Goal: Information Seeking & Learning: Learn about a topic

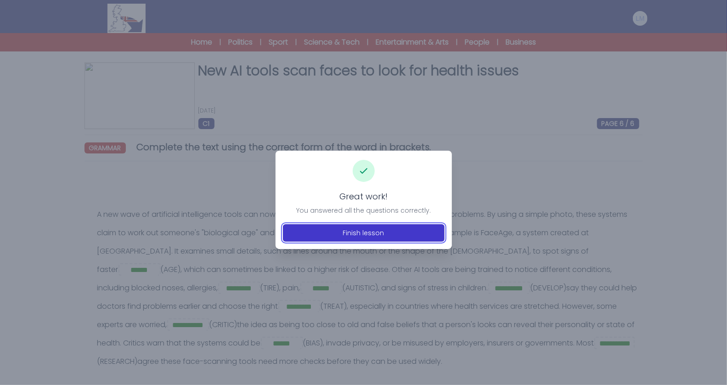
click at [385, 241] on button "Finish lesson" at bounding box center [364, 232] width 162 height 17
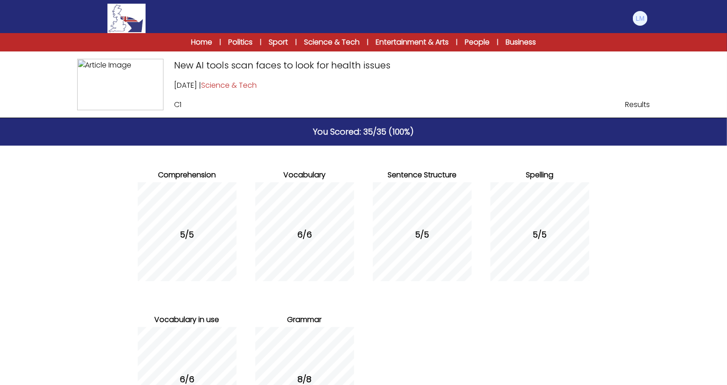
scroll to position [105, 0]
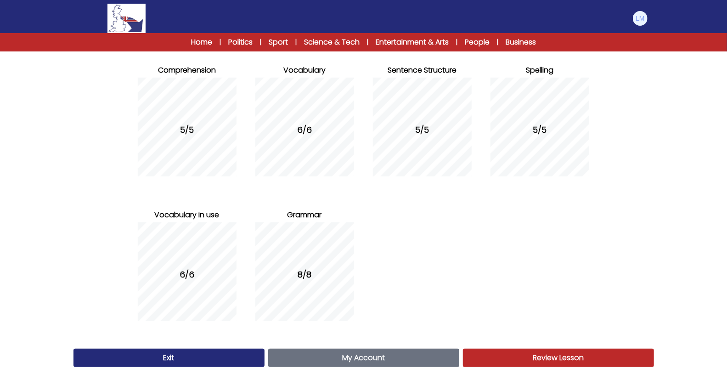
click at [315, 361] on link "My Account Account" at bounding box center [363, 358] width 191 height 18
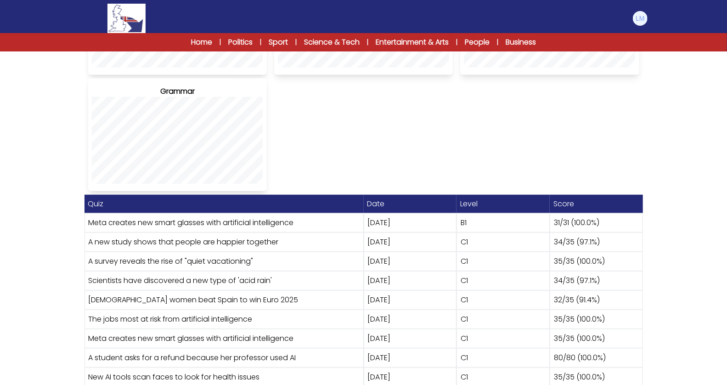
scroll to position [407, 0]
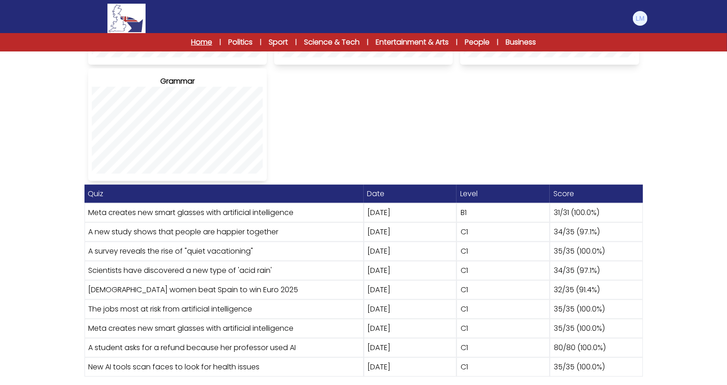
click at [203, 44] on link "Home" at bounding box center [201, 42] width 21 height 11
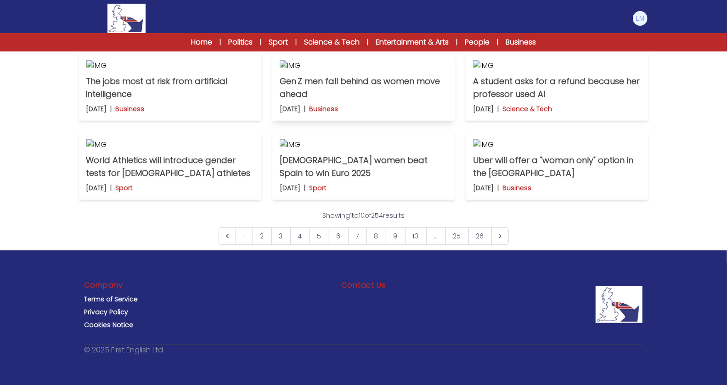
scroll to position [521, 0]
click at [155, 180] on p "World Athletics will introduce gender tests for [DEMOGRAPHIC_DATA] athletes" at bounding box center [170, 167] width 168 height 26
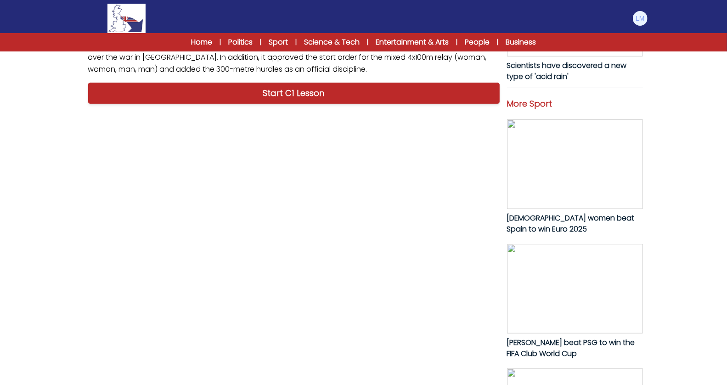
scroll to position [477, 0]
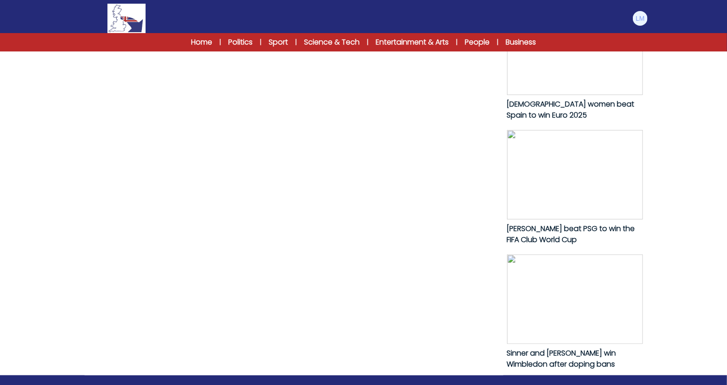
drag, startPoint x: 306, startPoint y: 306, endPoint x: 95, endPoint y: 79, distance: 309.8
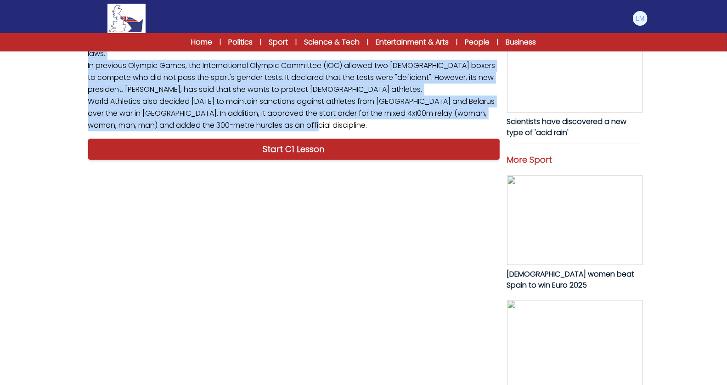
scroll to position [282, 0]
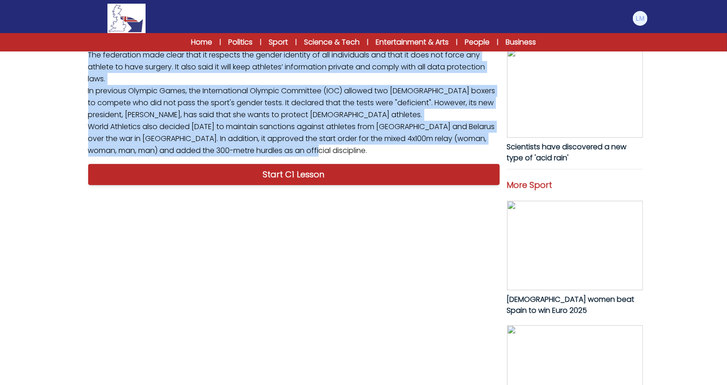
copy p "World Athletics president [PERSON_NAME] announced [DATE] that all [DEMOGRAPHIC_…"
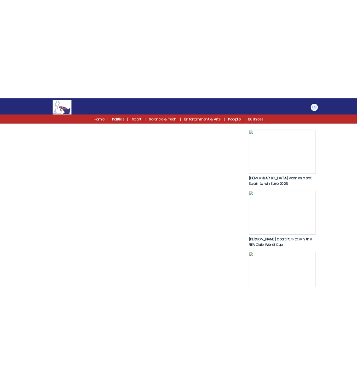
scroll to position [421, 0]
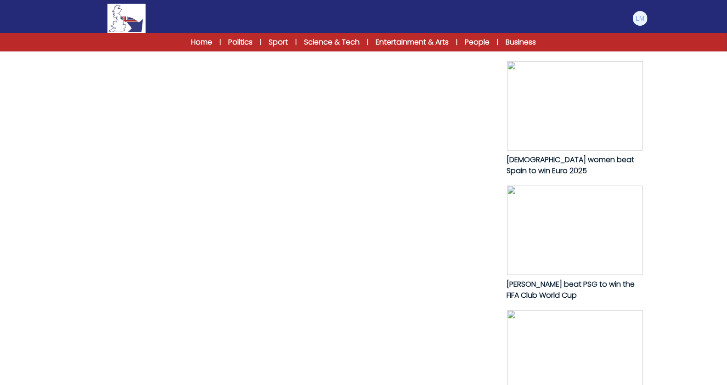
copy p "World Athletics president [PERSON_NAME] announced [DATE] that all [DEMOGRAPHIC_…"
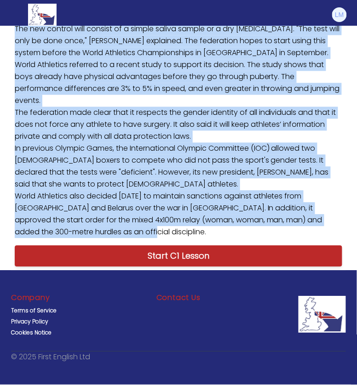
scroll to position [547, 0]
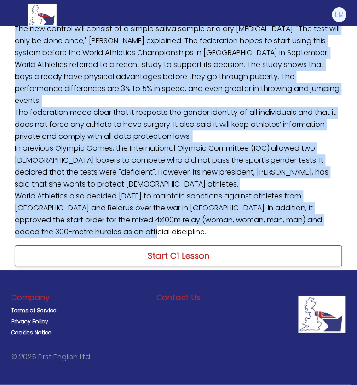
click at [200, 250] on link "Start C1 Lesson" at bounding box center [178, 256] width 327 height 21
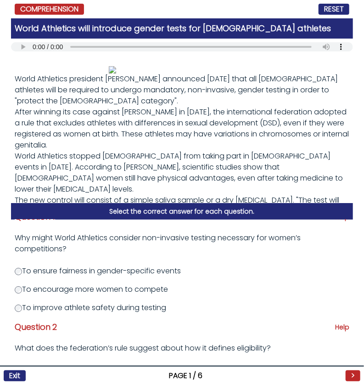
scroll to position [15, 0]
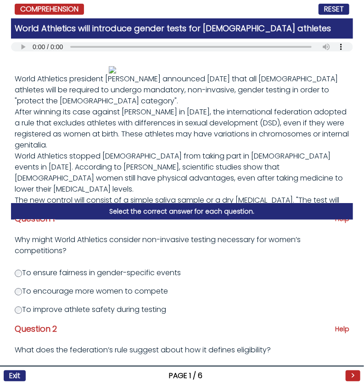
click at [90, 269] on label "To ensure fairness in gender-specific events" at bounding box center [98, 272] width 166 height 11
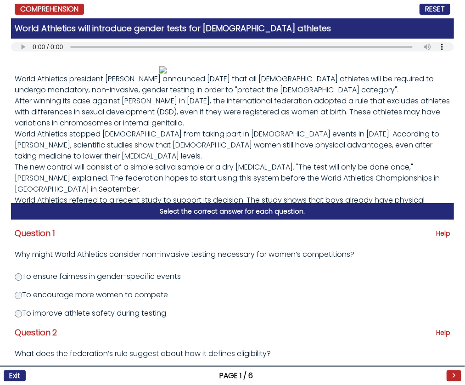
scroll to position [141, 0]
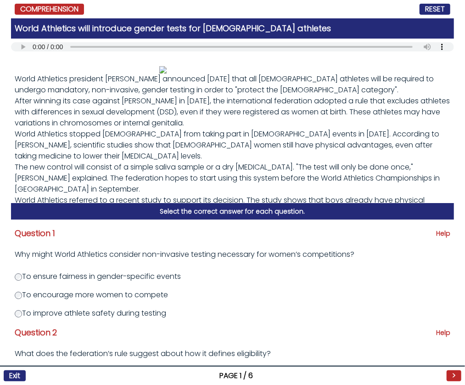
scroll to position [585, 0]
click at [0, 0] on button ">" at bounding box center [0, 0] width 0 height 0
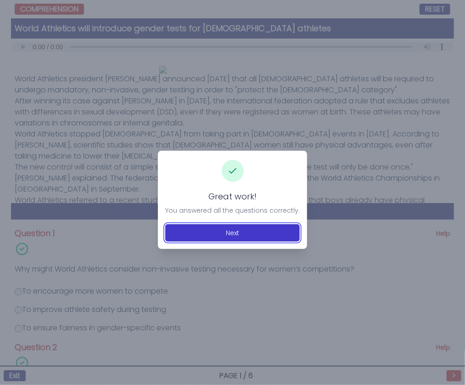
click at [198, 232] on button "Next" at bounding box center [232, 232] width 135 height 17
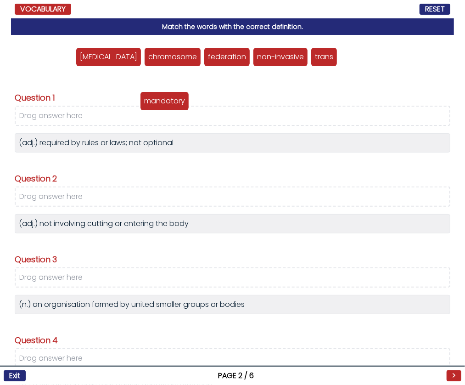
drag, startPoint x: 288, startPoint y: 189, endPoint x: 88, endPoint y: 233, distance: 205.1
click at [144, 107] on p "mandatory" at bounding box center [164, 101] width 41 height 11
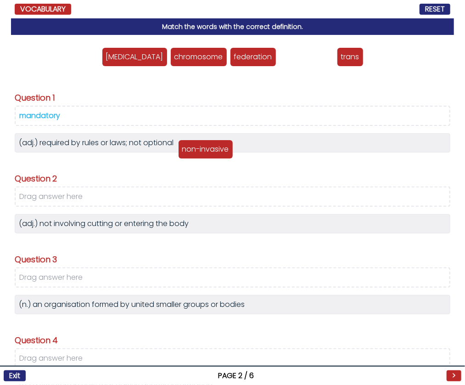
drag, startPoint x: 205, startPoint y: 189, endPoint x: 104, endPoint y: 281, distance: 136.9
click at [182, 155] on p "non-invasive" at bounding box center [205, 149] width 47 height 11
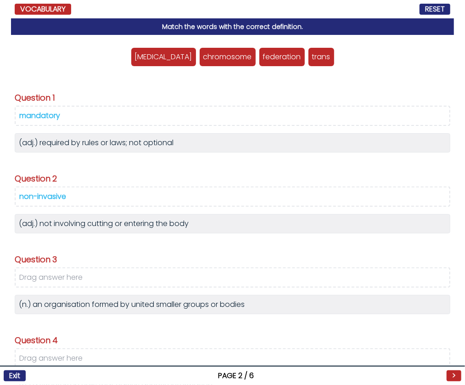
scroll to position [135, 0]
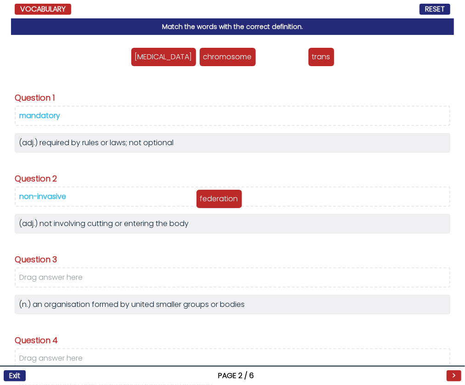
drag, startPoint x: 164, startPoint y: 59, endPoint x: 100, endPoint y: 200, distance: 155.1
click at [200, 200] on p "federation" at bounding box center [219, 198] width 38 height 11
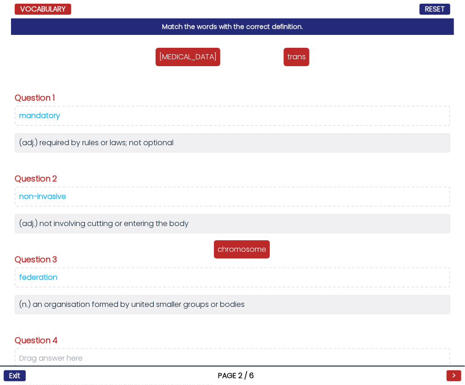
drag, startPoint x: 111, startPoint y: 59, endPoint x: 101, endPoint y: 251, distance: 192.3
click at [218, 251] on p "chromosome" at bounding box center [242, 249] width 49 height 11
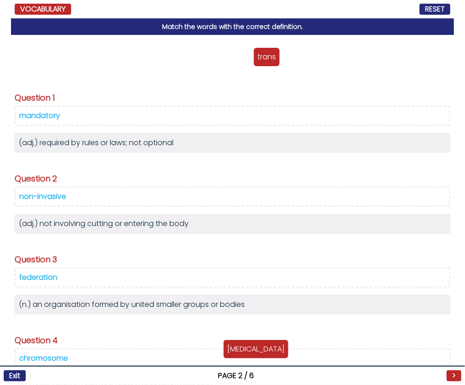
drag, startPoint x: 52, startPoint y: 56, endPoint x: 91, endPoint y: 349, distance: 295.6
click at [227, 349] on p "testosterone" at bounding box center [255, 349] width 57 height 11
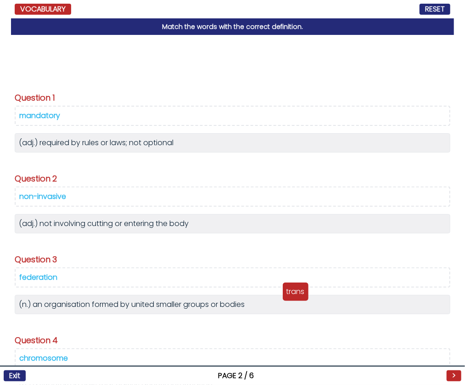
drag, startPoint x: 35, startPoint y: 59, endPoint x: 97, endPoint y: 295, distance: 243.9
click at [287, 295] on p "trans" at bounding box center [296, 291] width 18 height 11
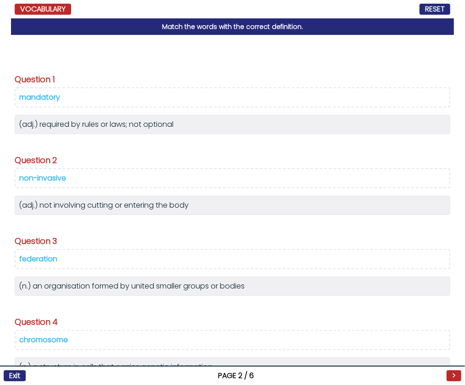
scroll to position [196, 0]
click at [0, 0] on button ">" at bounding box center [0, 0] width 0 height 0
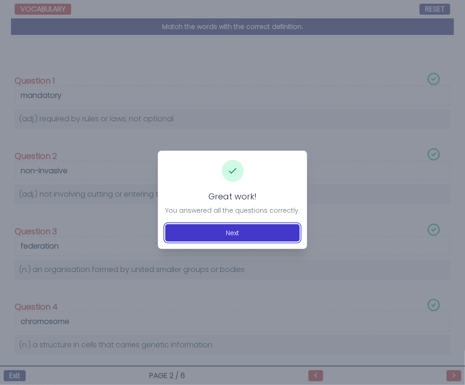
click at [248, 233] on button "Next" at bounding box center [232, 232] width 135 height 17
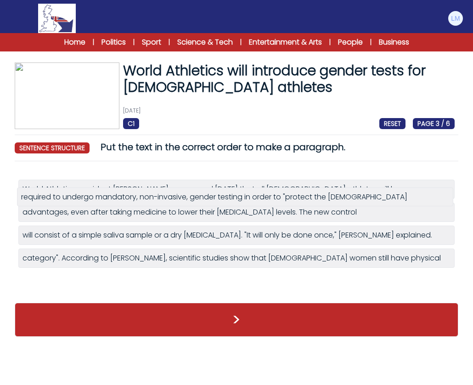
drag, startPoint x: 227, startPoint y: 237, endPoint x: 223, endPoint y: 199, distance: 37.8
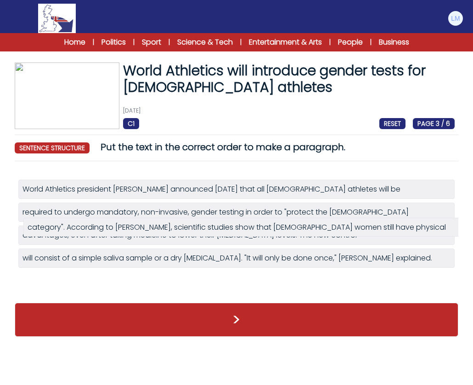
drag, startPoint x: 105, startPoint y: 281, endPoint x: 108, endPoint y: 229, distance: 52.0
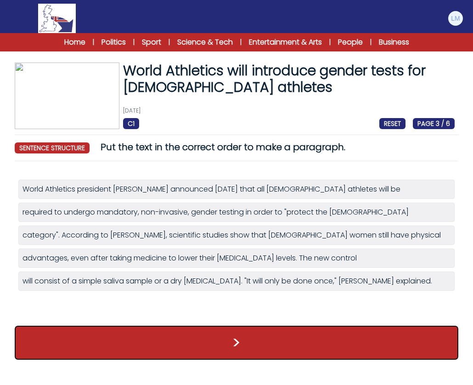
click at [189, 341] on button ">" at bounding box center [237, 343] width 444 height 34
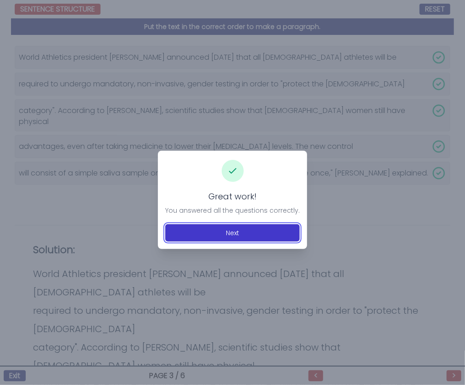
click at [278, 230] on button "Next" at bounding box center [232, 232] width 135 height 17
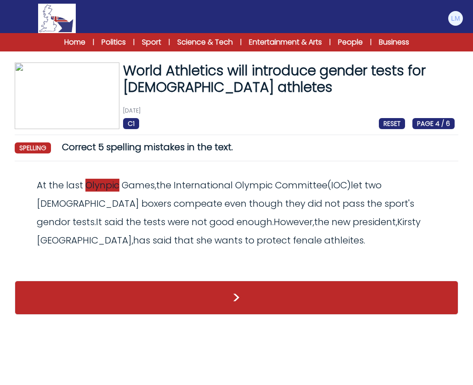
click at [110, 186] on span "Olynpic" at bounding box center [102, 185] width 34 height 13
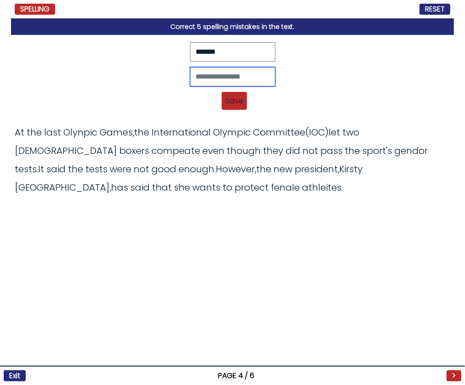
click at [232, 86] on input "text" at bounding box center [232, 76] width 85 height 19
type input "*******"
click at [232, 110] on span "Save" at bounding box center [234, 101] width 25 height 18
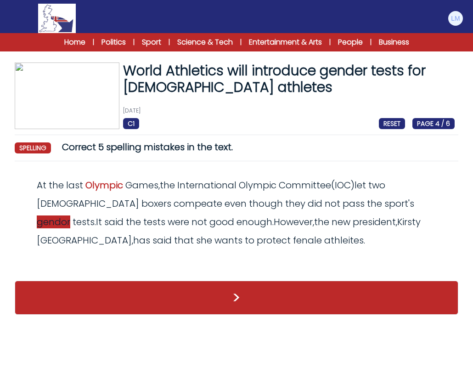
click at [70, 215] on span "gendor" at bounding box center [54, 221] width 34 height 13
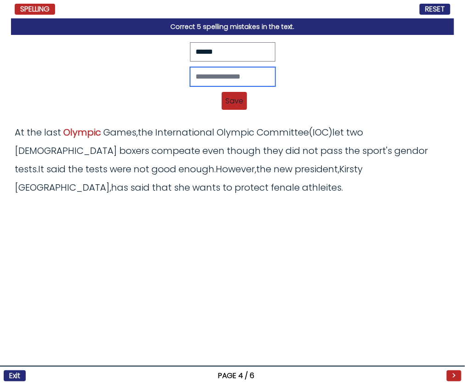
click at [242, 86] on input "text" at bounding box center [232, 76] width 85 height 19
type input "******"
click at [237, 110] on span "Save" at bounding box center [234, 101] width 25 height 18
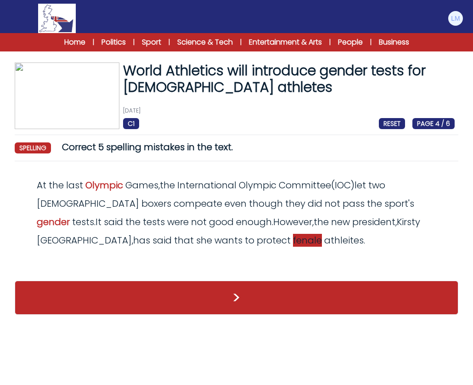
click at [293, 240] on span "fenale" at bounding box center [307, 240] width 29 height 13
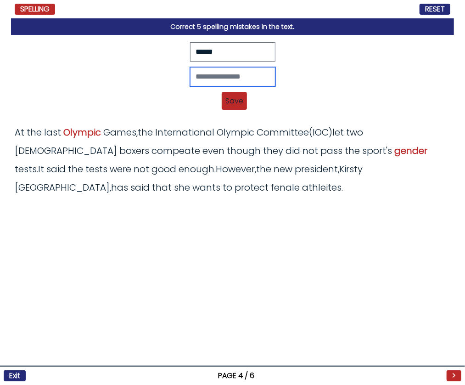
click at [223, 86] on input "text" at bounding box center [232, 76] width 85 height 19
type input "******"
click at [236, 110] on span "Save" at bounding box center [234, 101] width 25 height 18
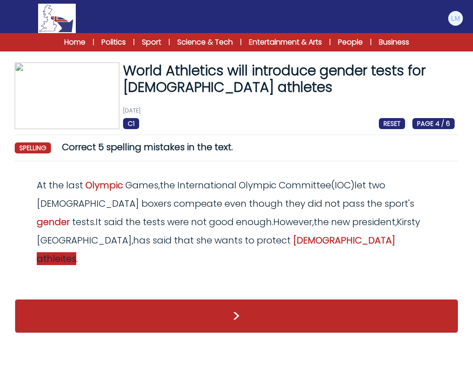
click at [76, 252] on span "athleites" at bounding box center [57, 258] width 40 height 13
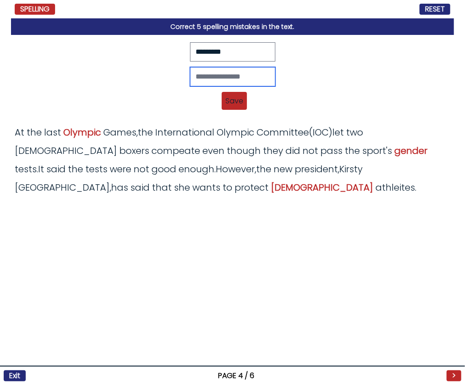
click at [222, 86] on input "text" at bounding box center [232, 76] width 85 height 19
type input "********"
click at [235, 110] on span "Save" at bounding box center [234, 101] width 25 height 18
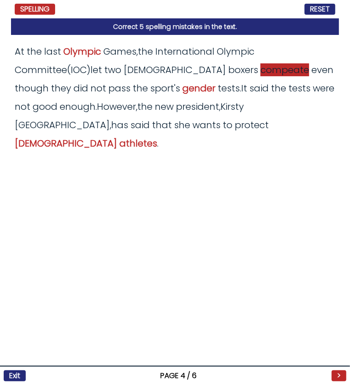
click at [261, 75] on span "compeate" at bounding box center [285, 69] width 49 height 13
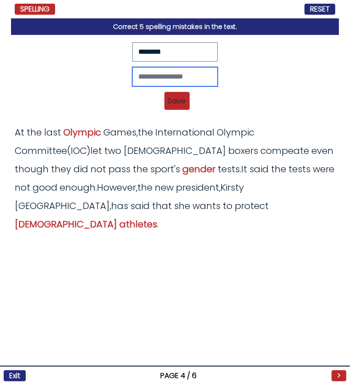
click at [173, 74] on input "text" at bounding box center [174, 76] width 85 height 19
type input "*******"
click at [164, 103] on div "Revert Save At the last Olynpic Games, the International Olympic Committee (IOC…" at bounding box center [175, 101] width 321 height 11
click at [177, 104] on span "Save" at bounding box center [176, 101] width 25 height 18
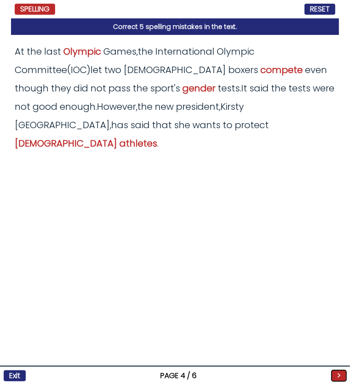
click at [343, 380] on button ">" at bounding box center [339, 375] width 15 height 11
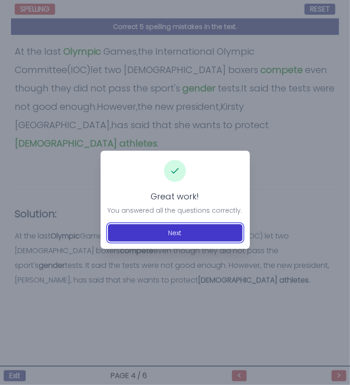
click at [206, 232] on button "Next" at bounding box center [175, 232] width 135 height 17
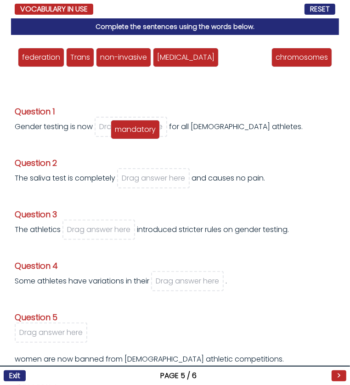
drag, startPoint x: 256, startPoint y: 56, endPoint x: 146, endPoint y: 128, distance: 131.4
click at [146, 128] on div "mandatory" at bounding box center [135, 129] width 49 height 19
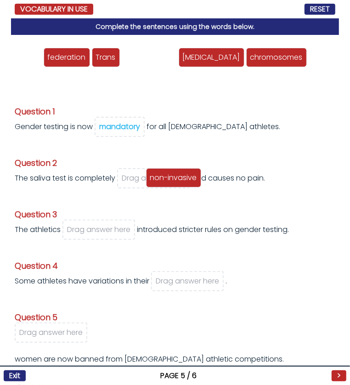
drag, startPoint x: 152, startPoint y: 58, endPoint x: 168, endPoint y: 175, distance: 117.3
click at [168, 175] on span "non-invasive" at bounding box center [173, 177] width 47 height 11
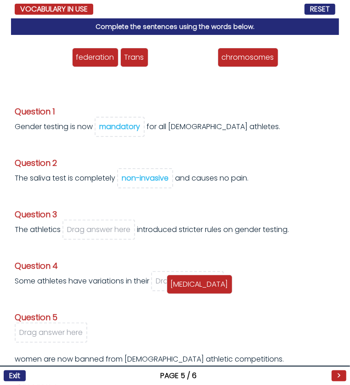
drag, startPoint x: 182, startPoint y: 61, endPoint x: 199, endPoint y: 288, distance: 227.6
click at [199, 288] on span "[MEDICAL_DATA]" at bounding box center [199, 284] width 57 height 11
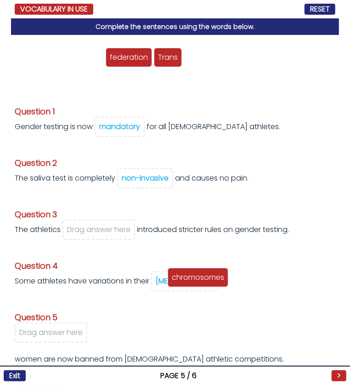
drag, startPoint x: 221, startPoint y: 57, endPoint x: 187, endPoint y: 284, distance: 229.7
click at [187, 283] on span "chromosomes" at bounding box center [198, 277] width 52 height 11
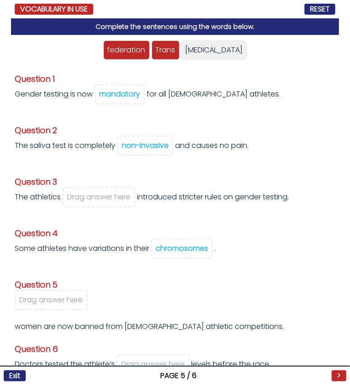
scroll to position [42, 0]
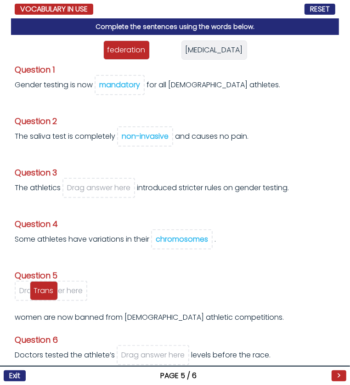
drag, startPoint x: 167, startPoint y: 56, endPoint x: 45, endPoint y: 297, distance: 269.8
click at [45, 297] on div "Trans" at bounding box center [44, 290] width 28 height 19
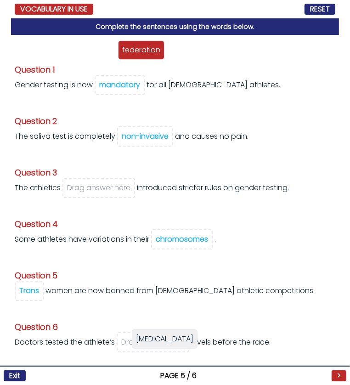
drag, startPoint x: 183, startPoint y: 51, endPoint x: 149, endPoint y: 340, distance: 291.0
click at [149, 340] on span "testosterone" at bounding box center [164, 339] width 57 height 11
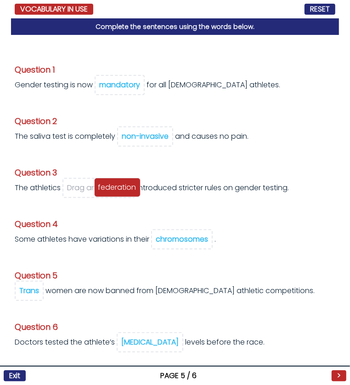
drag, startPoint x: 172, startPoint y: 58, endPoint x: 114, endPoint y: 194, distance: 147.4
click at [114, 194] on div "federation" at bounding box center [117, 187] width 46 height 19
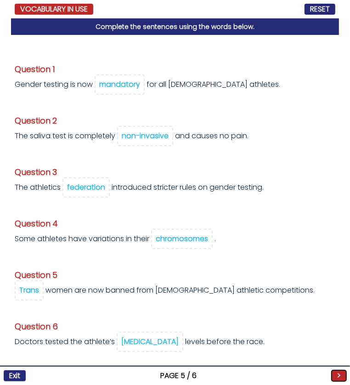
click at [338, 374] on button ">" at bounding box center [339, 375] width 15 height 11
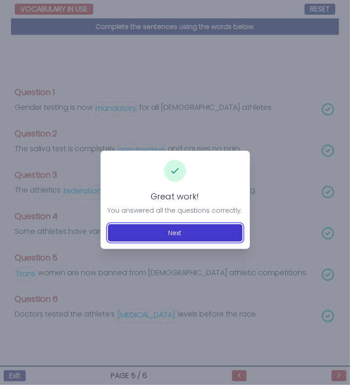
click at [161, 236] on button "Next" at bounding box center [175, 232] width 135 height 17
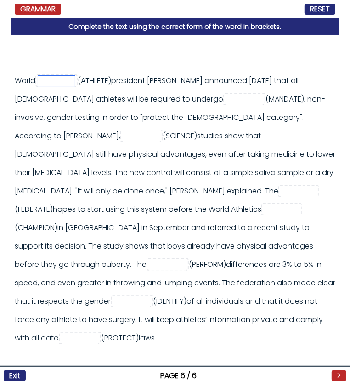
click at [51, 82] on input "text" at bounding box center [56, 81] width 37 height 11
type input "*********"
click at [226, 102] on input "text" at bounding box center [244, 99] width 37 height 11
type input "*********"
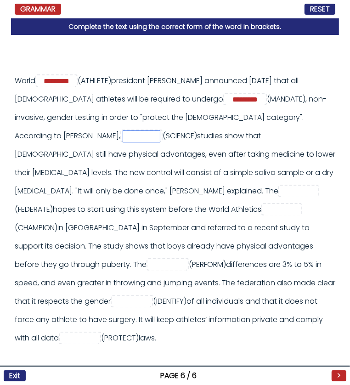
scroll to position [0, 0]
click at [160, 131] on input "text" at bounding box center [141, 136] width 37 height 11
type input "**********"
click at [281, 192] on input "text" at bounding box center [299, 191] width 37 height 11
click at [281, 194] on input "**********" at bounding box center [299, 191] width 37 height 11
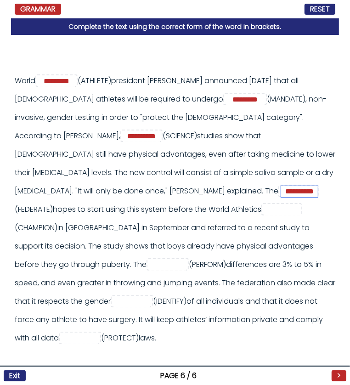
type input "**********"
click at [264, 207] on input "text" at bounding box center [282, 209] width 37 height 11
type input "**********"
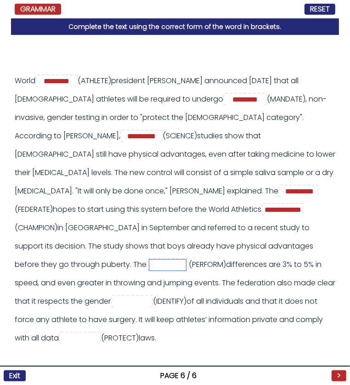
click at [149, 260] on input "text" at bounding box center [167, 265] width 37 height 11
type input "**********"
click at [113, 296] on input "text" at bounding box center [131, 301] width 37 height 11
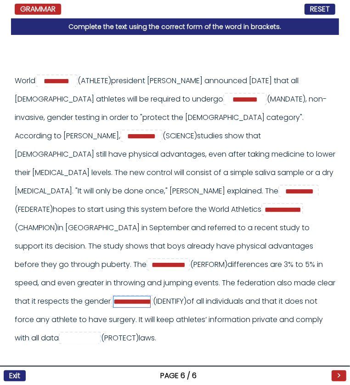
scroll to position [0, 9]
type input "**********"
click at [64, 333] on input "text" at bounding box center [80, 338] width 37 height 11
type input "**********"
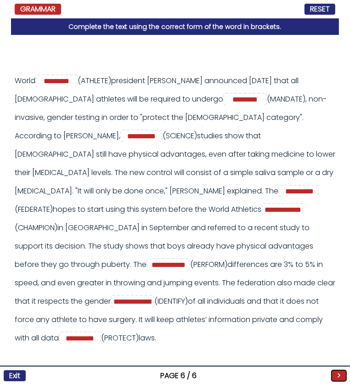
click at [341, 378] on button ">" at bounding box center [339, 375] width 15 height 11
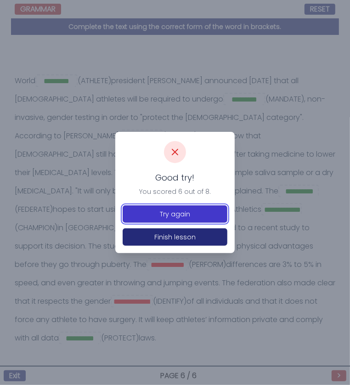
click at [204, 213] on button "Try again" at bounding box center [175, 213] width 105 height 17
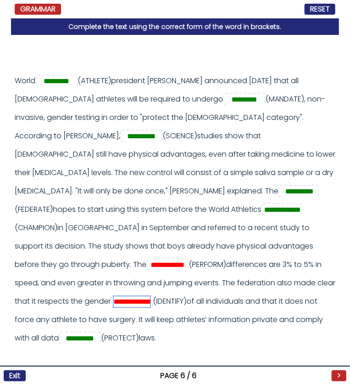
click at [113, 296] on input "**********" at bounding box center [131, 301] width 37 height 11
type input "********"
click at [149, 260] on input "**********" at bounding box center [167, 265] width 37 height 11
type input "**********"
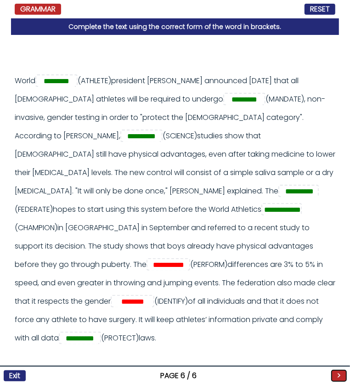
scroll to position [0, 0]
click at [338, 378] on button ">" at bounding box center [339, 375] width 15 height 11
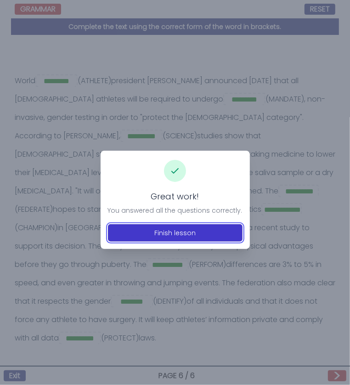
click at [173, 238] on button "Finish lesson" at bounding box center [175, 232] width 135 height 17
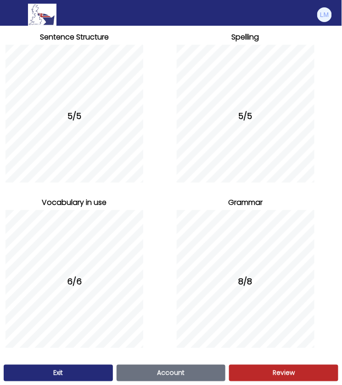
scroll to position [456, 0]
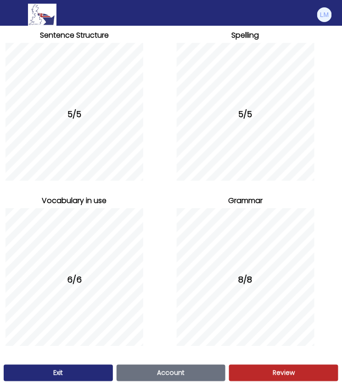
click at [81, 375] on link "Exit" at bounding box center [58, 373] width 109 height 17
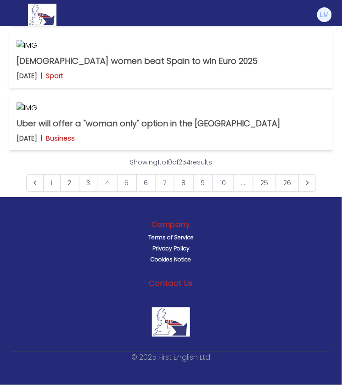
scroll to position [2350, 0]
click at [135, 113] on img at bounding box center [171, 107] width 309 height 11
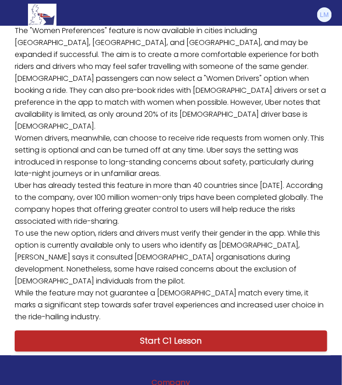
scroll to position [231, 0]
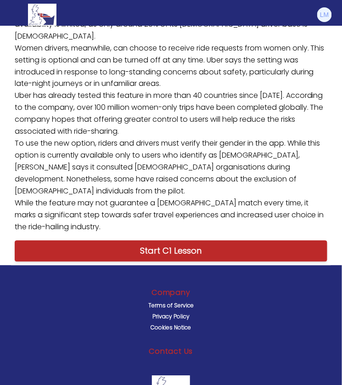
drag, startPoint x: 17, startPoint y: 119, endPoint x: 90, endPoint y: 204, distance: 112.4
click at [90, 202] on p "Uber is testing a new feature in the United States that allows women to request…" at bounding box center [171, 72] width 320 height 330
click at [90, 204] on p "Uber is testing a new feature in the United States that allows women to request…" at bounding box center [171, 72] width 320 height 330
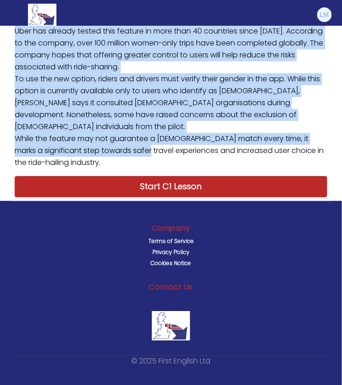
scroll to position [337, 0]
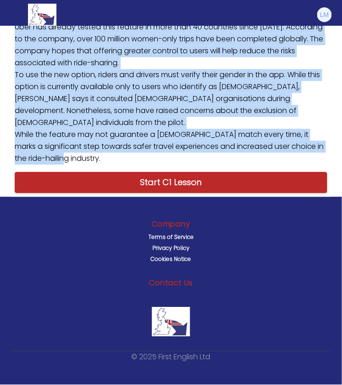
drag, startPoint x: 15, startPoint y: 118, endPoint x: 115, endPoint y: 370, distance: 271.2
click at [115, 169] on p "Uber is testing a new feature in the United States that allows women to request…" at bounding box center [171, 4] width 320 height 330
copy p "Uber is testing a new feature in the United States that allows women to request…"
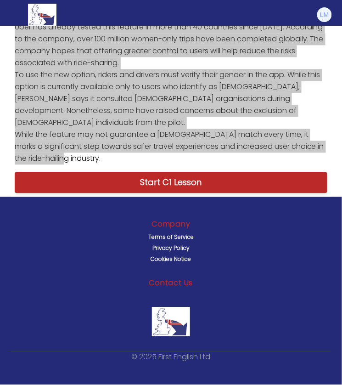
scroll to position [549, 0]
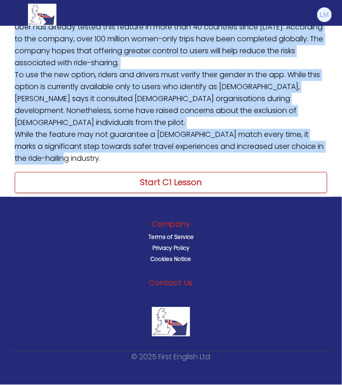
click at [166, 185] on link "Start C1 Lesson" at bounding box center [171, 182] width 313 height 21
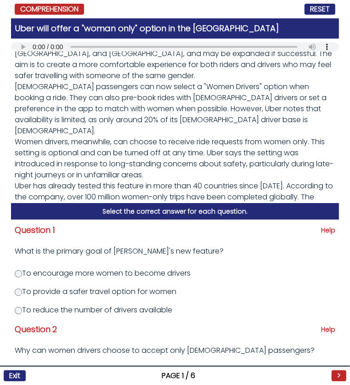
scroll to position [26, 0]
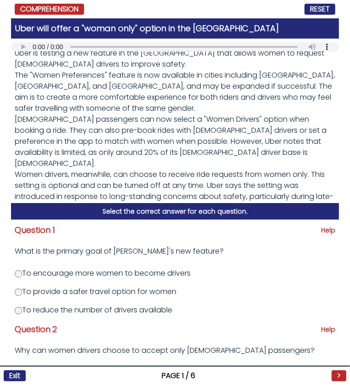
click at [96, 284] on div "Question 1 Help What is the primary goal of Uber's new feature? To encourage mo…" at bounding box center [175, 302] width 328 height 165
click at [87, 287] on label "To provide a safer travel option for women" at bounding box center [96, 291] width 162 height 11
click at [45, 289] on label "To provide a safer travel option for women" at bounding box center [96, 291] width 162 height 11
click at [11, 289] on div "Question 1 Help What is the primary goal of Uber's new feature? To encourage mo…" at bounding box center [175, 302] width 328 height 165
click at [23, 293] on label "To provide a safer travel option for women" at bounding box center [96, 291] width 162 height 11
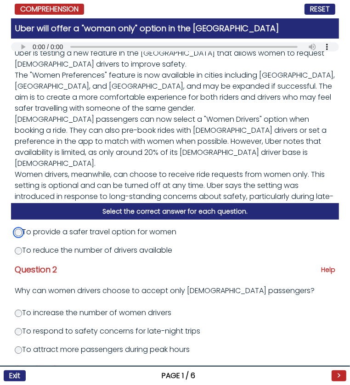
scroll to position [68, 0]
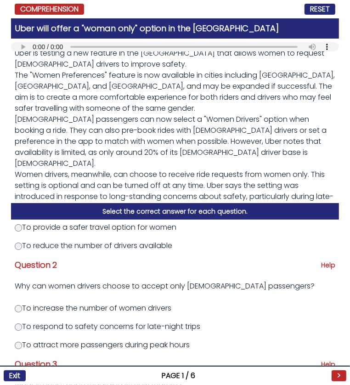
click at [29, 326] on label "To respond to safety concerns for late-night trips" at bounding box center [108, 326] width 186 height 11
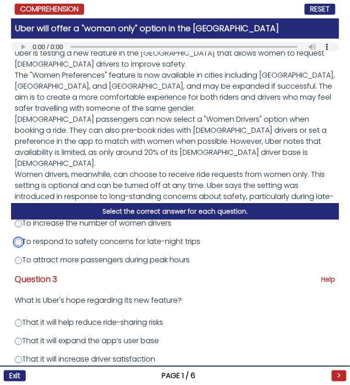
scroll to position [181, 0]
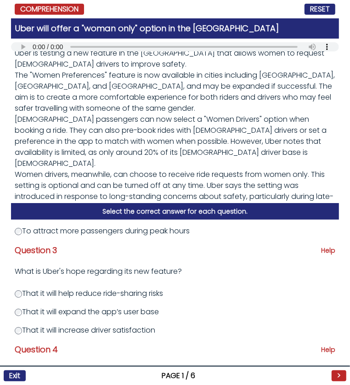
click at [40, 331] on label "That it will increase driver satisfaction" at bounding box center [85, 330] width 141 height 11
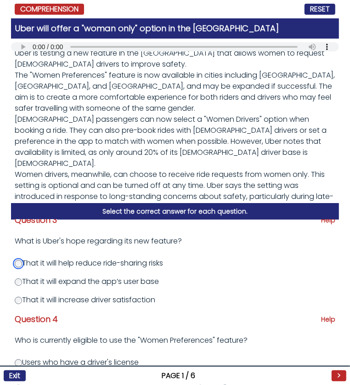
scroll to position [251, 0]
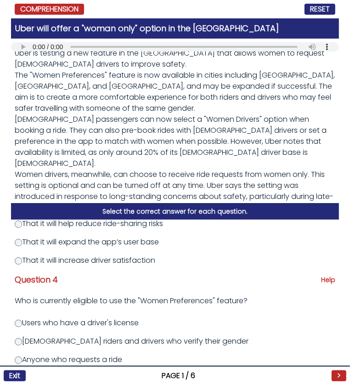
click at [29, 322] on label "Users who have a driver's license" at bounding box center [77, 322] width 124 height 11
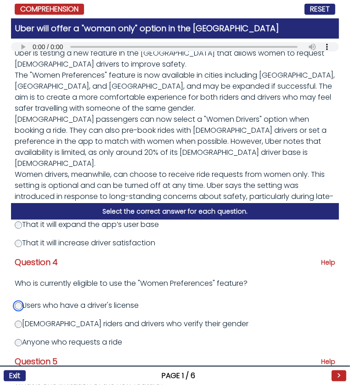
scroll to position [271, 0]
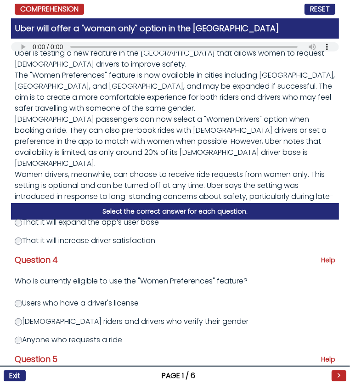
click at [29, 322] on label "Female riders and drivers who verify their gender" at bounding box center [132, 321] width 234 height 11
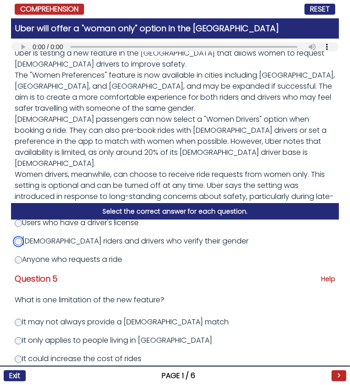
scroll to position [352, 0]
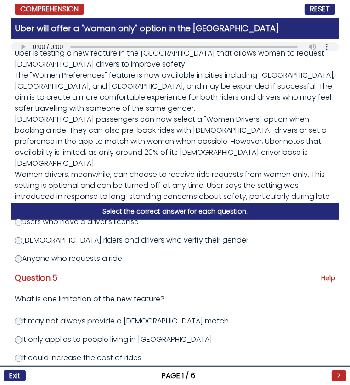
click at [136, 323] on label "It may not always provide a female match" at bounding box center [122, 321] width 214 height 11
click at [342, 376] on button ">" at bounding box center [339, 375] width 15 height 11
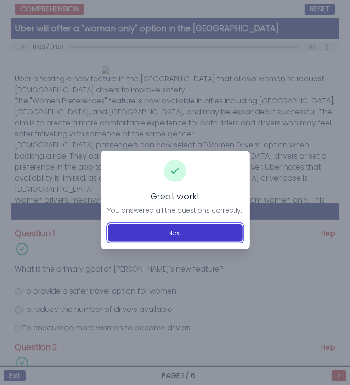
click at [183, 234] on button "Next" at bounding box center [175, 232] width 135 height 17
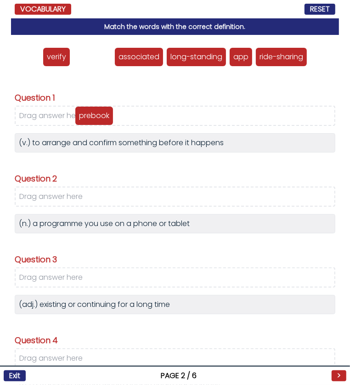
drag, startPoint x: 92, startPoint y: 57, endPoint x: 94, endPoint y: 116, distance: 58.8
click at [94, 116] on p "prebook" at bounding box center [94, 115] width 30 height 11
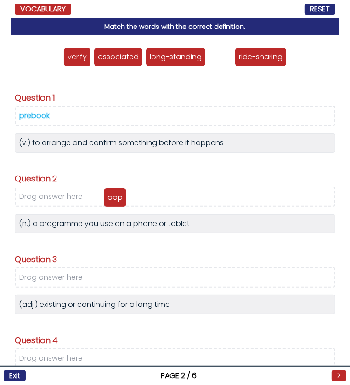
drag, startPoint x: 215, startPoint y: 61, endPoint x: 108, endPoint y: 203, distance: 177.2
click at [108, 203] on p "app" at bounding box center [115, 197] width 15 height 11
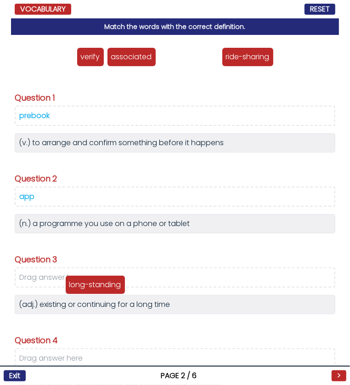
drag, startPoint x: 193, startPoint y: 54, endPoint x: 100, endPoint y: 282, distance: 246.4
click at [100, 282] on p "long-standing" at bounding box center [95, 284] width 52 height 11
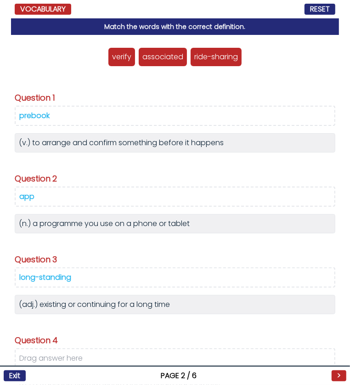
scroll to position [84, 0]
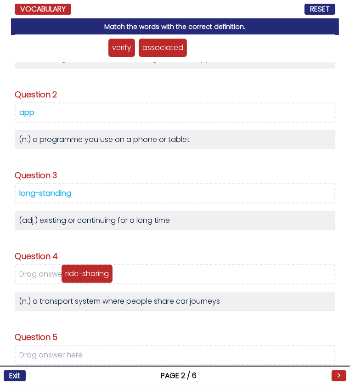
drag, startPoint x: 213, startPoint y: 48, endPoint x: 84, endPoint y: 274, distance: 260.3
click at [84, 274] on p "ride-sharing" at bounding box center [87, 273] width 44 height 11
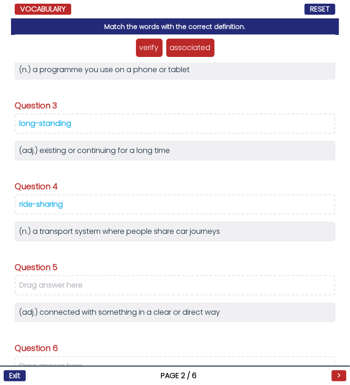
scroll to position [155, 0]
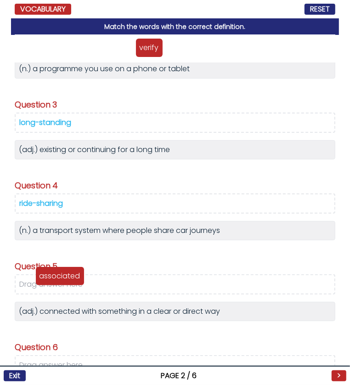
drag, startPoint x: 185, startPoint y: 48, endPoint x: 51, endPoint y: 279, distance: 267.2
click at [51, 279] on p "associated" at bounding box center [60, 276] width 41 height 11
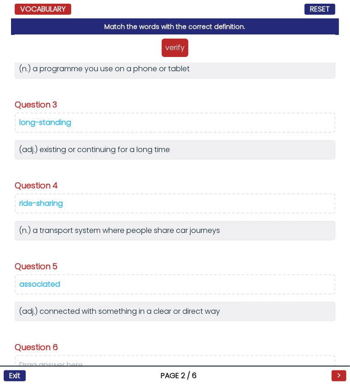
scroll to position [198, 0]
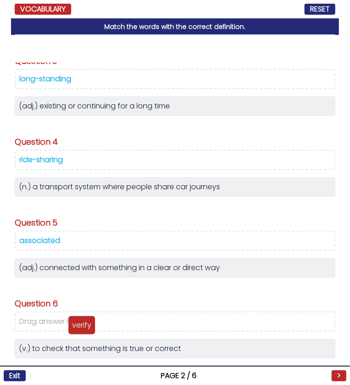
drag, startPoint x: 164, startPoint y: 48, endPoint x: 71, endPoint y: 326, distance: 292.8
click at [72, 326] on p "verify" at bounding box center [81, 325] width 19 height 11
click at [341, 376] on button ">" at bounding box center [339, 375] width 15 height 11
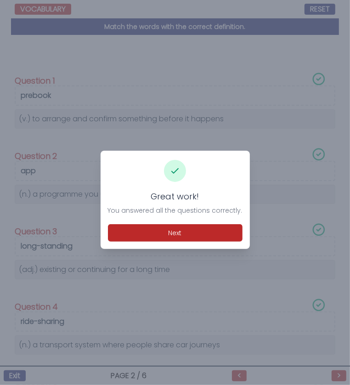
click at [207, 242] on div "Great work! You answered all the questions correctly. Next" at bounding box center [175, 200] width 149 height 98
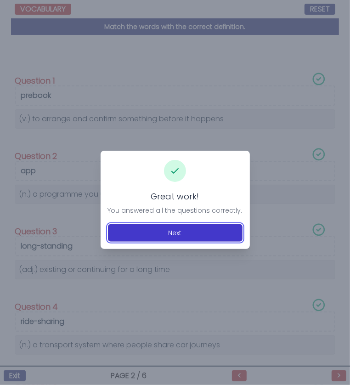
click at [201, 227] on button "Next" at bounding box center [175, 232] width 135 height 17
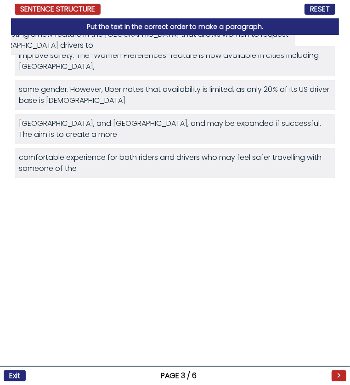
drag, startPoint x: 98, startPoint y: 168, endPoint x: 59, endPoint y: 45, distance: 128.2
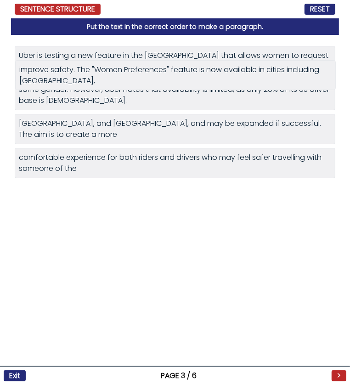
drag, startPoint x: 96, startPoint y: 96, endPoint x: 94, endPoint y: 79, distance: 17.5
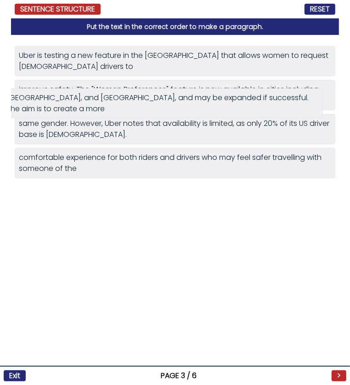
drag, startPoint x: 76, startPoint y: 163, endPoint x: 64, endPoint y: 104, distance: 59.7
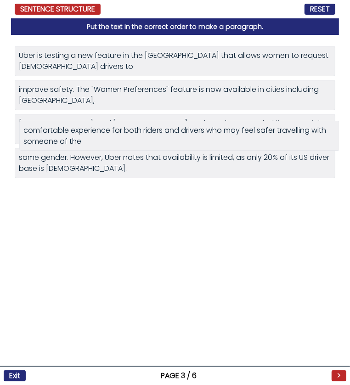
drag, startPoint x: 71, startPoint y: 193, endPoint x: 75, endPoint y: 134, distance: 58.5
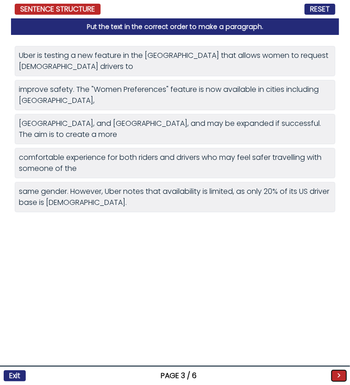
click at [334, 376] on button ">" at bounding box center [339, 375] width 15 height 11
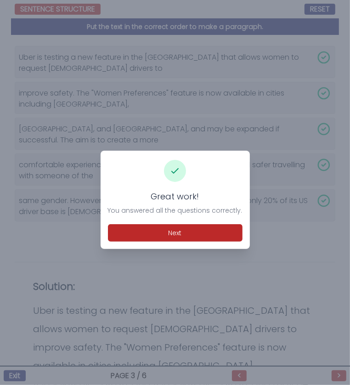
click at [149, 243] on div "Great work! You answered all the questions correctly. Next" at bounding box center [175, 200] width 149 height 98
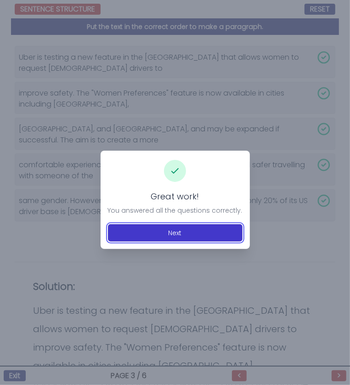
click at [170, 236] on button "Next" at bounding box center [175, 232] width 135 height 17
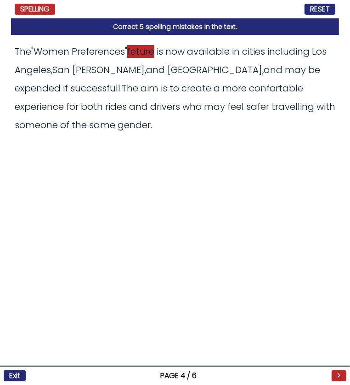
click at [149, 53] on span "feture" at bounding box center [140, 51] width 27 height 13
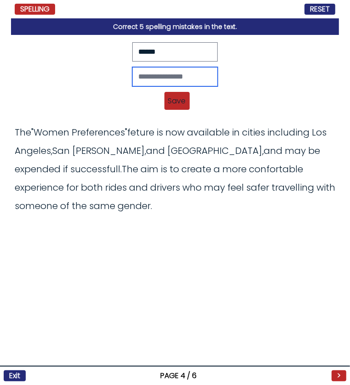
click at [154, 71] on input "text" at bounding box center [174, 76] width 85 height 19
type input "*******"
click at [173, 98] on span "Save" at bounding box center [176, 101] width 25 height 18
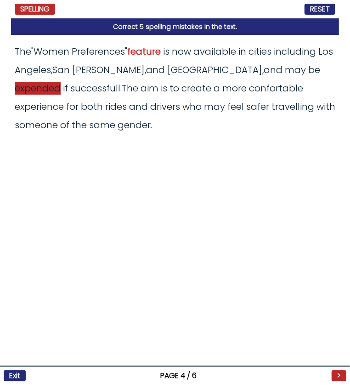
click at [61, 82] on span "expended" at bounding box center [38, 88] width 46 height 13
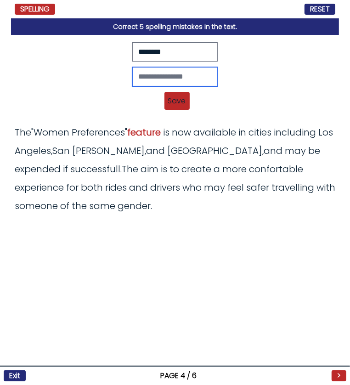
click at [157, 73] on input "text" at bounding box center [174, 76] width 85 height 19
type input "********"
click at [181, 98] on span "Save" at bounding box center [176, 101] width 25 height 18
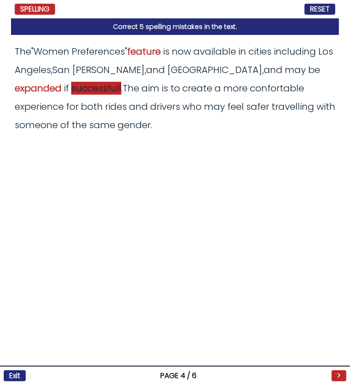
click at [71, 89] on span "successfull" at bounding box center [96, 88] width 50 height 13
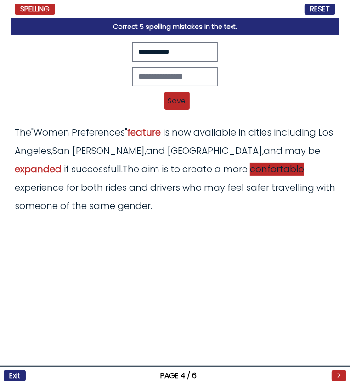
click at [250, 169] on span "confortable" at bounding box center [277, 169] width 54 height 13
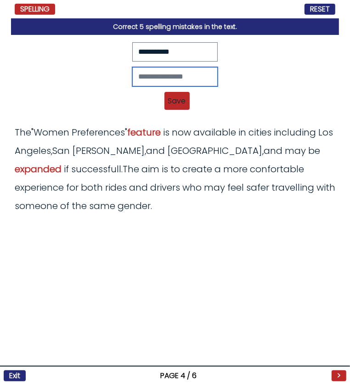
click at [182, 77] on input "text" at bounding box center [174, 76] width 85 height 19
type input "**********"
click at [171, 103] on span "Save" at bounding box center [176, 101] width 25 height 18
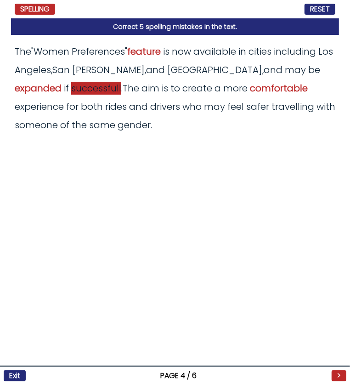
click at [71, 90] on span "successfull" at bounding box center [96, 88] width 50 height 13
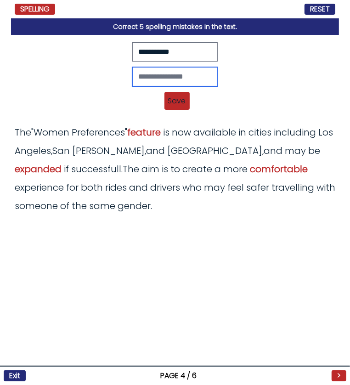
click at [187, 76] on input "text" at bounding box center [174, 76] width 85 height 19
type input "**********"
click at [178, 96] on span "Save" at bounding box center [176, 101] width 25 height 18
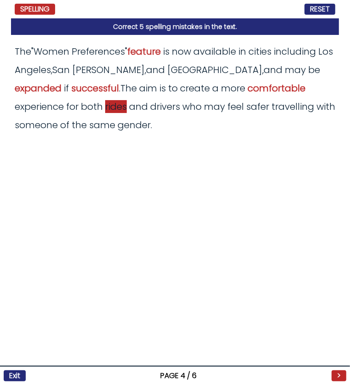
click at [105, 111] on span "rides" at bounding box center [116, 106] width 22 height 13
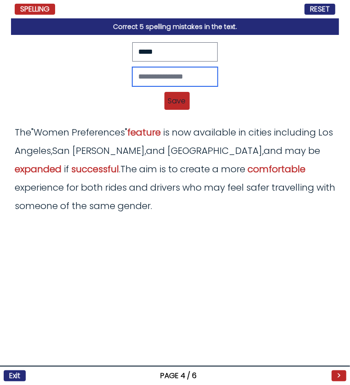
click at [153, 77] on input "text" at bounding box center [174, 76] width 85 height 19
type input "******"
click at [185, 99] on span "Save" at bounding box center [176, 101] width 25 height 18
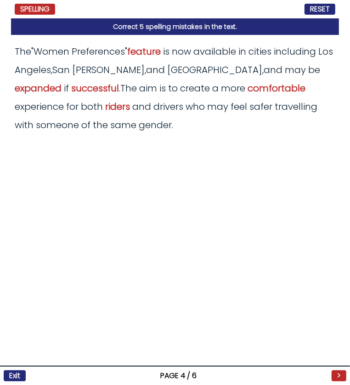
click at [336, 369] on div "Exit PAGE 4 / 6 >" at bounding box center [175, 375] width 350 height 19
click at [339, 380] on button ">" at bounding box center [339, 375] width 15 height 11
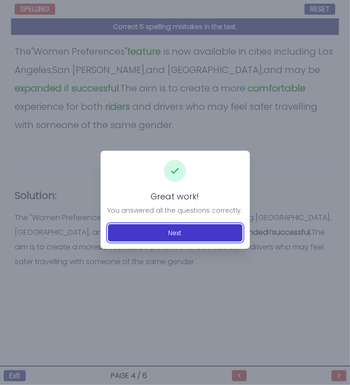
click at [194, 228] on button "Next" at bounding box center [175, 232] width 135 height 17
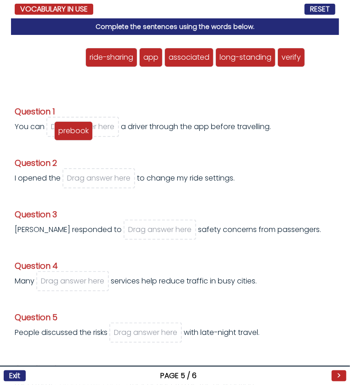
drag, startPoint x: 72, startPoint y: 62, endPoint x: 81, endPoint y: 136, distance: 74.6
click at [81, 136] on div "prebook" at bounding box center [73, 130] width 39 height 19
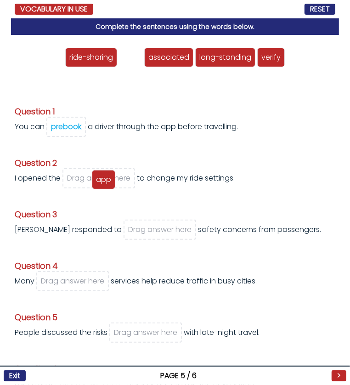
drag, startPoint x: 129, startPoint y: 61, endPoint x: 102, endPoint y: 183, distance: 125.2
click at [102, 183] on span "app" at bounding box center [103, 179] width 15 height 11
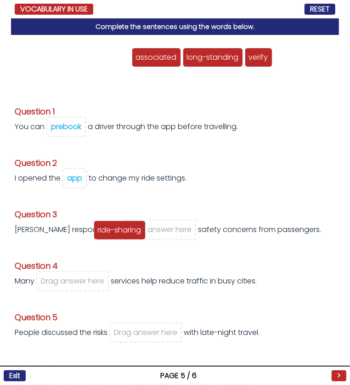
drag, startPoint x: 100, startPoint y: 60, endPoint x: 115, endPoint y: 232, distance: 173.5
click at [115, 232] on span "ride-sharing" at bounding box center [120, 230] width 44 height 11
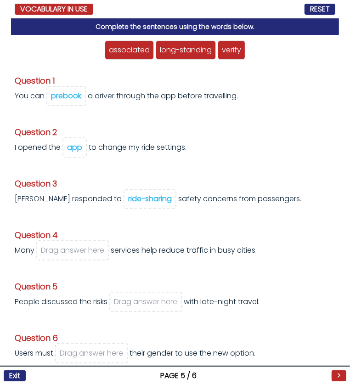
scroll to position [32, 0]
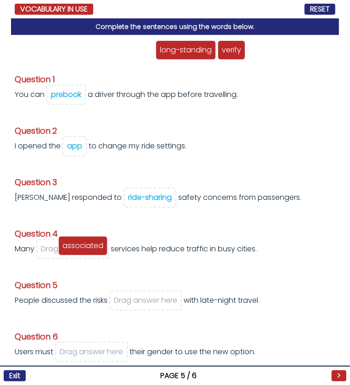
drag, startPoint x: 130, startPoint y: 50, endPoint x: 81, endPoint y: 248, distance: 204.2
click at [81, 248] on span "associated" at bounding box center [82, 245] width 41 height 11
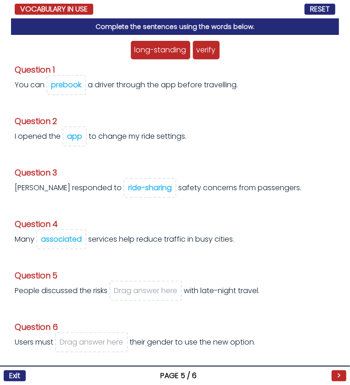
scroll to position [40, 0]
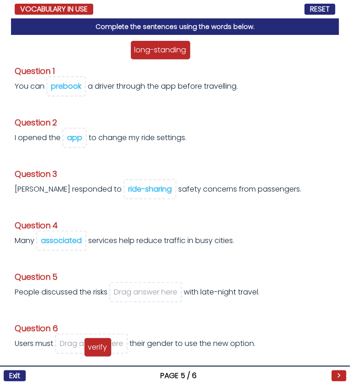
drag, startPoint x: 205, startPoint y: 54, endPoint x: 97, endPoint y: 351, distance: 316.4
click at [97, 351] on span "verify" at bounding box center [97, 347] width 19 height 11
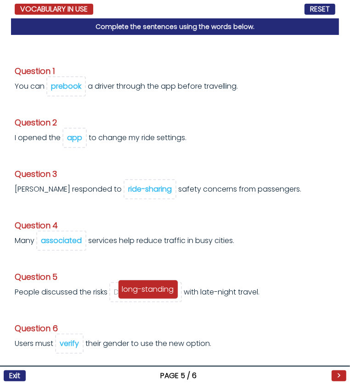
drag, startPoint x: 191, startPoint y: 51, endPoint x: 164, endPoint y: 290, distance: 240.9
click at [164, 290] on span "long-standing" at bounding box center [148, 289] width 52 height 11
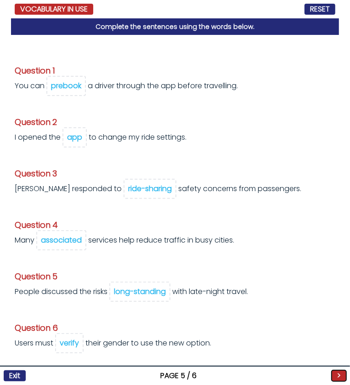
click at [334, 375] on button ">" at bounding box center [339, 375] width 15 height 11
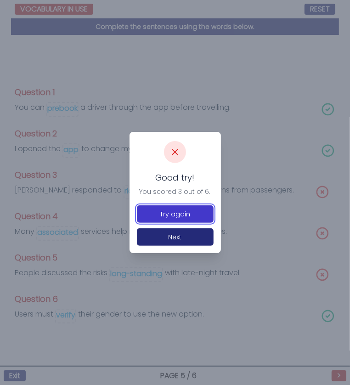
click at [185, 220] on button "Try again" at bounding box center [175, 213] width 77 height 17
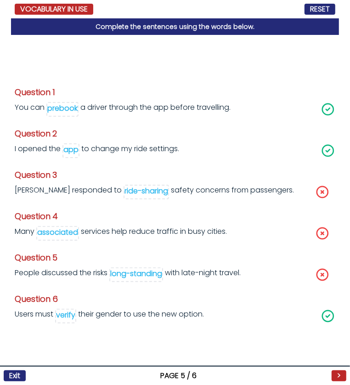
drag, startPoint x: 68, startPoint y: 230, endPoint x: 169, endPoint y: 287, distance: 115.6
click at [169, 287] on div "Question 1 You can prebook a driver through the app before travelling." at bounding box center [175, 210] width 328 height 350
click at [142, 275] on div "long-standing" at bounding box center [136, 273] width 52 height 11
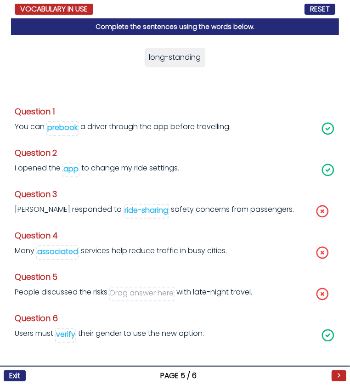
drag, startPoint x: 58, startPoint y: 250, endPoint x: 144, endPoint y: 302, distance: 100.4
click at [144, 302] on div "long-standing Question 1 You can prebook" at bounding box center [175, 210] width 328 height 350
click at [99, 265] on div "long-standing Question 1 You can prebook" at bounding box center [175, 210] width 328 height 350
click at [55, 259] on span "associated" at bounding box center [57, 252] width 43 height 15
click at [61, 249] on div "associated" at bounding box center [57, 251] width 41 height 11
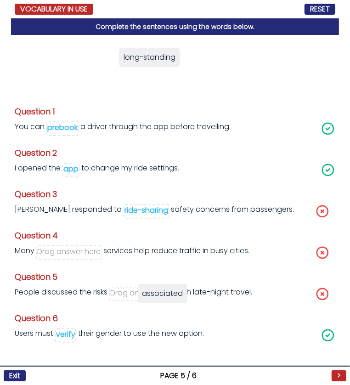
drag, startPoint x: 200, startPoint y: 57, endPoint x: 146, endPoint y: 298, distance: 246.4
click at [146, 298] on span "associated" at bounding box center [162, 293] width 41 height 11
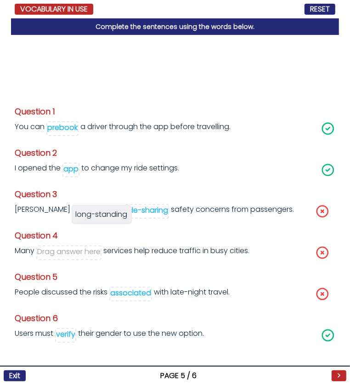
drag, startPoint x: 175, startPoint y: 59, endPoint x: 102, endPoint y: 215, distance: 173.1
click at [102, 215] on span "long-standing" at bounding box center [102, 214] width 52 height 11
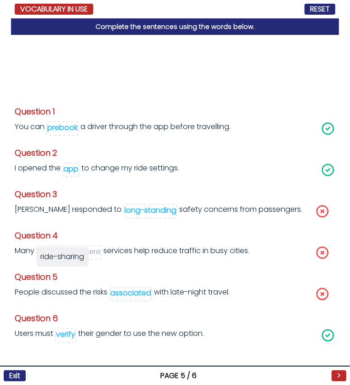
drag, startPoint x: 178, startPoint y: 57, endPoint x: 66, endPoint y: 257, distance: 229.0
click at [66, 257] on span "ride-sharing" at bounding box center [63, 256] width 44 height 11
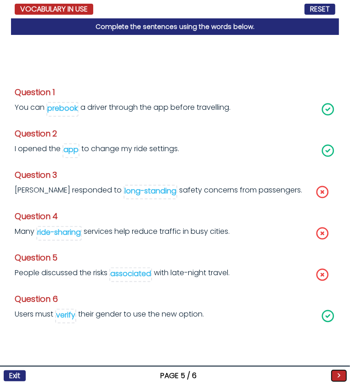
click at [337, 375] on button ">" at bounding box center [339, 375] width 15 height 11
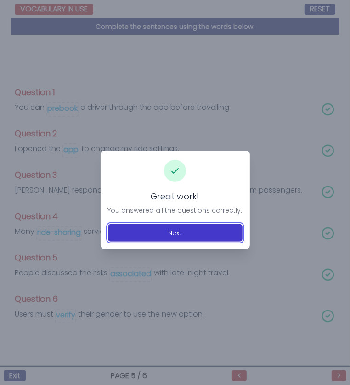
click at [204, 228] on button "Next" at bounding box center [175, 232] width 135 height 17
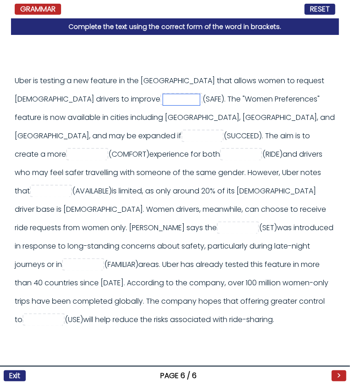
click at [163, 98] on input "text" at bounding box center [181, 99] width 37 height 11
type input "******"
click at [184, 134] on input "text" at bounding box center [202, 136] width 37 height 11
type input "*********"
click at [106, 149] on input "text" at bounding box center [87, 154] width 37 height 11
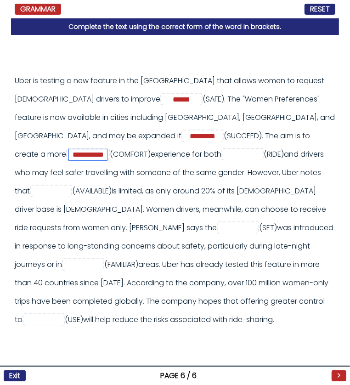
scroll to position [0, 7]
type input "**********"
click at [224, 155] on input "text" at bounding box center [242, 154] width 37 height 11
type input "******"
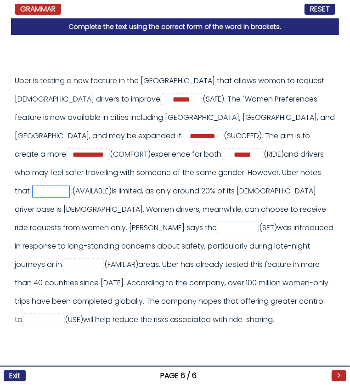
click at [69, 186] on input "text" at bounding box center [51, 191] width 37 height 11
type input "**********"
click at [220, 223] on input "text" at bounding box center [238, 228] width 37 height 11
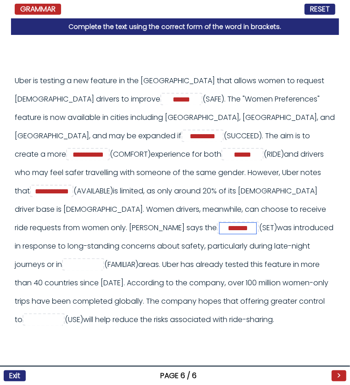
type input "*******"
click at [85, 260] on input "text" at bounding box center [83, 265] width 37 height 11
type input "*"
click at [32, 315] on input "text" at bounding box center [43, 320] width 37 height 11
type input "*****"
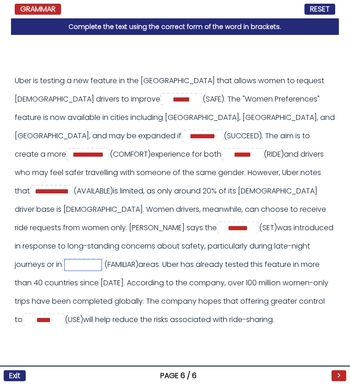
click at [77, 260] on input "text" at bounding box center [83, 265] width 37 height 11
type input "**********"
click at [339, 378] on button ">" at bounding box center [339, 375] width 15 height 11
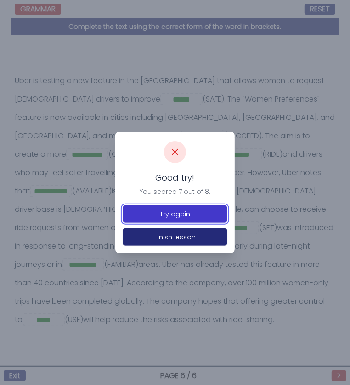
click at [188, 220] on button "Try again" at bounding box center [175, 213] width 105 height 17
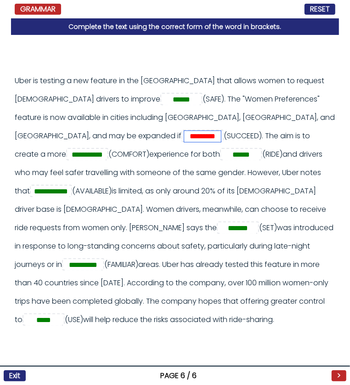
click at [184, 135] on input "*********" at bounding box center [202, 136] width 37 height 11
type input "**********"
click at [341, 377] on button ">" at bounding box center [339, 375] width 15 height 11
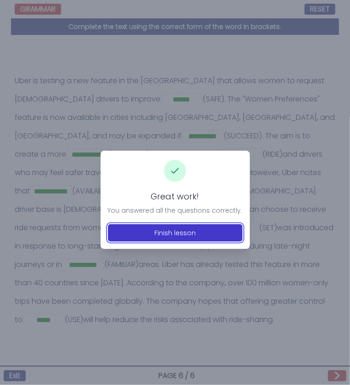
click at [190, 227] on button "Finish lesson" at bounding box center [175, 232] width 135 height 17
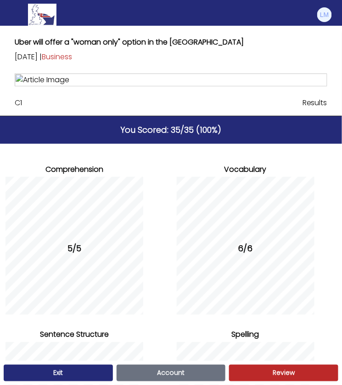
click at [75, 375] on link "Exit" at bounding box center [58, 373] width 109 height 17
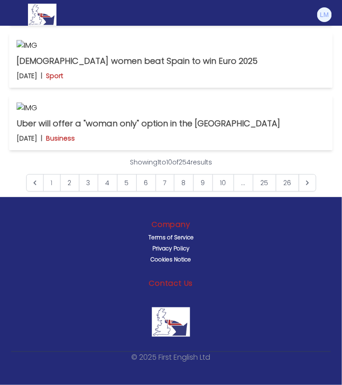
scroll to position [612, 0]
click at [324, 13] on img at bounding box center [324, 14] width 15 height 15
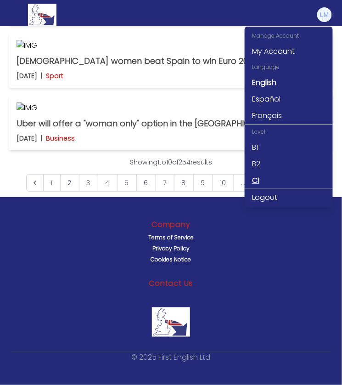
click at [264, 175] on link "C1" at bounding box center [289, 180] width 88 height 17
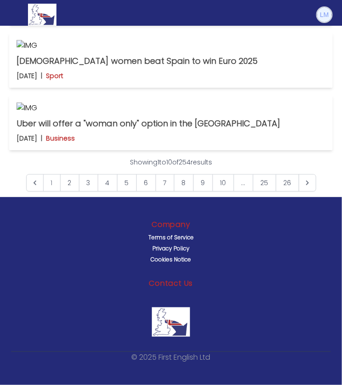
click at [329, 19] on img at bounding box center [324, 14] width 15 height 15
click at [326, 15] on img at bounding box center [324, 14] width 15 height 15
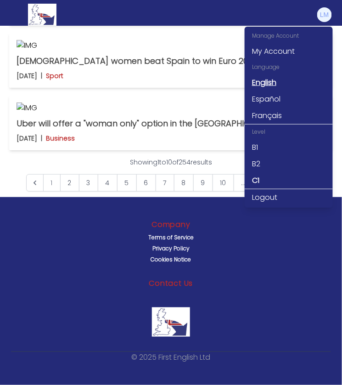
click at [274, 78] on link "English" at bounding box center [289, 82] width 88 height 17
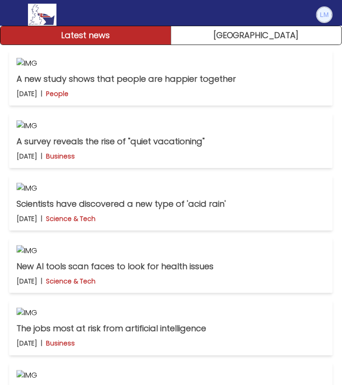
click at [323, 17] on img at bounding box center [324, 14] width 15 height 15
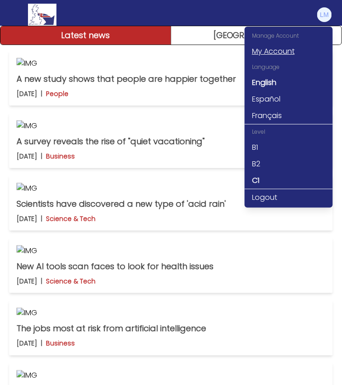
click at [289, 53] on link "My Account" at bounding box center [289, 51] width 88 height 17
